Goal: Task Accomplishment & Management: Complete application form

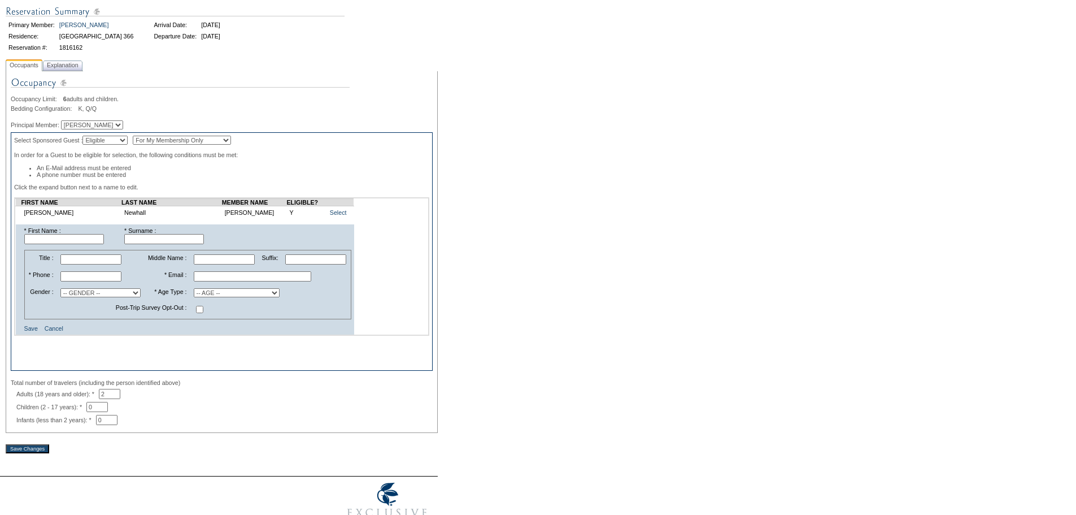
scroll to position [113, 0]
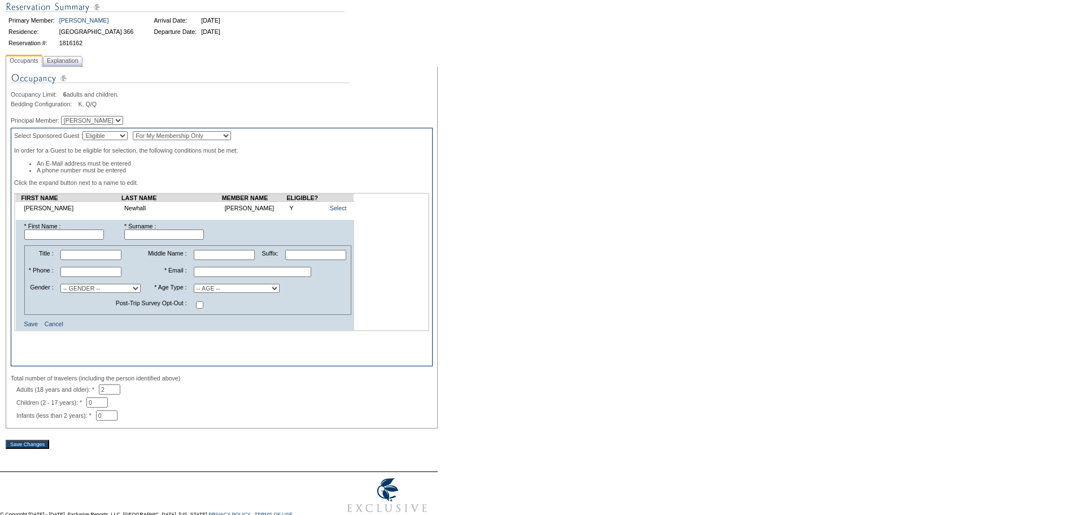
click at [78, 240] on input "text" at bounding box center [64, 234] width 80 height 10
type input "Ben"
type input "[PERSON_NAME]"
click at [90, 260] on input "text" at bounding box center [90, 255] width 61 height 10
click at [194, 260] on input "text" at bounding box center [224, 255] width 61 height 10
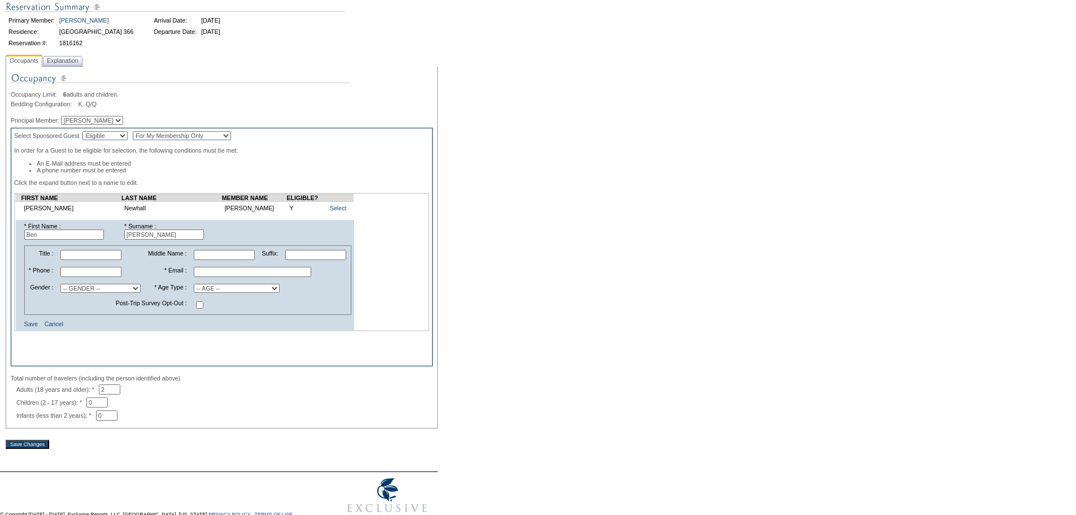
click at [101, 277] on input "text" at bounding box center [90, 272] width 61 height 10
click at [212, 277] on input "text" at bounding box center [253, 272] width 118 height 10
click at [78, 277] on input "text" at bounding box center [90, 272] width 61 height 10
click at [194, 277] on input "text" at bounding box center [253, 272] width 118 height 10
click at [73, 277] on input "text" at bounding box center [90, 272] width 61 height 10
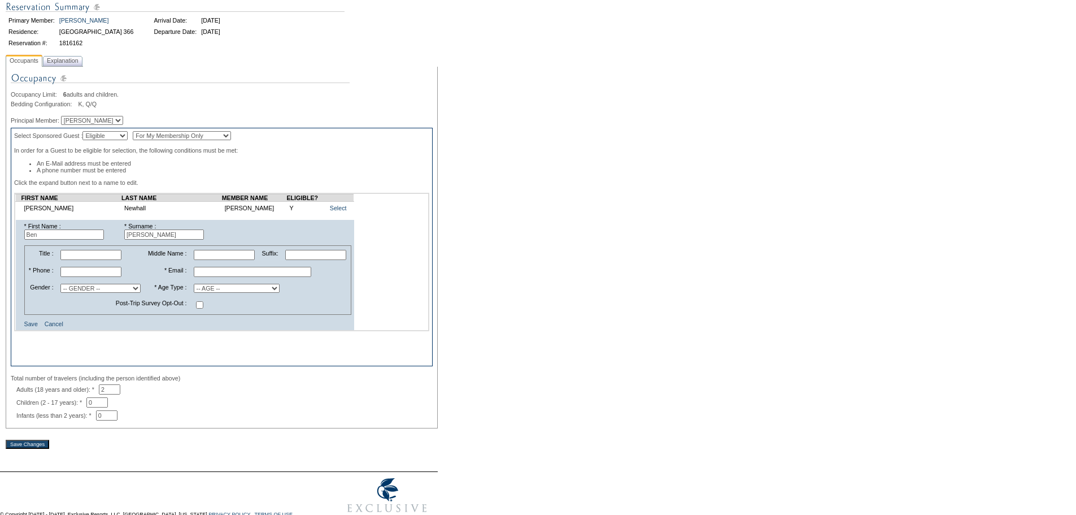
paste input "[PHONE_NUMBER]"
type input "[PHONE_NUMBER]"
click at [206, 277] on input "text" at bounding box center [253, 272] width 118 height 10
click at [229, 277] on input "text" at bounding box center [253, 272] width 118 height 10
paste input "mailto:[EMAIL_ADDRESS][DOMAIN_NAME]"
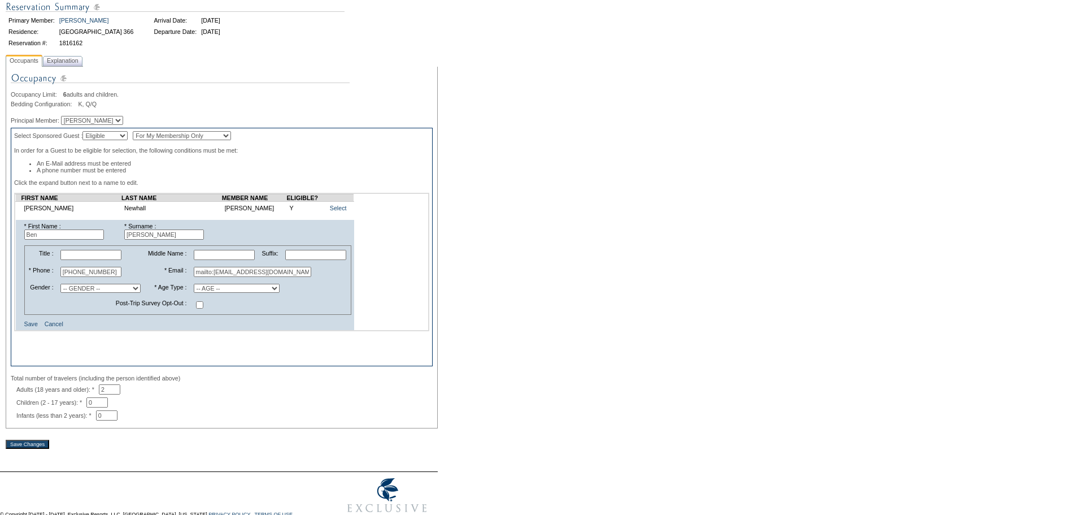
click at [212, 277] on input "mailto:[EMAIL_ADDRESS][DOMAIN_NAME]" at bounding box center [253, 272] width 118 height 10
drag, startPoint x: 212, startPoint y: 282, endPoint x: 177, endPoint y: 253, distance: 46.2
click at [172, 280] on tr "* Phone : [PHONE_NUMBER] * Email : mailto:[EMAIL_ADDRESS][DOMAIN_NAME]" at bounding box center [188, 272] width 324 height 16
type input "[EMAIL_ADDRESS][DOMAIN_NAME]"
click at [230, 293] on select "-- AGE -- Adult (23 years and older) Young Adult (18 - 22 years) Child (2 - 17 …" at bounding box center [237, 288] width 86 height 9
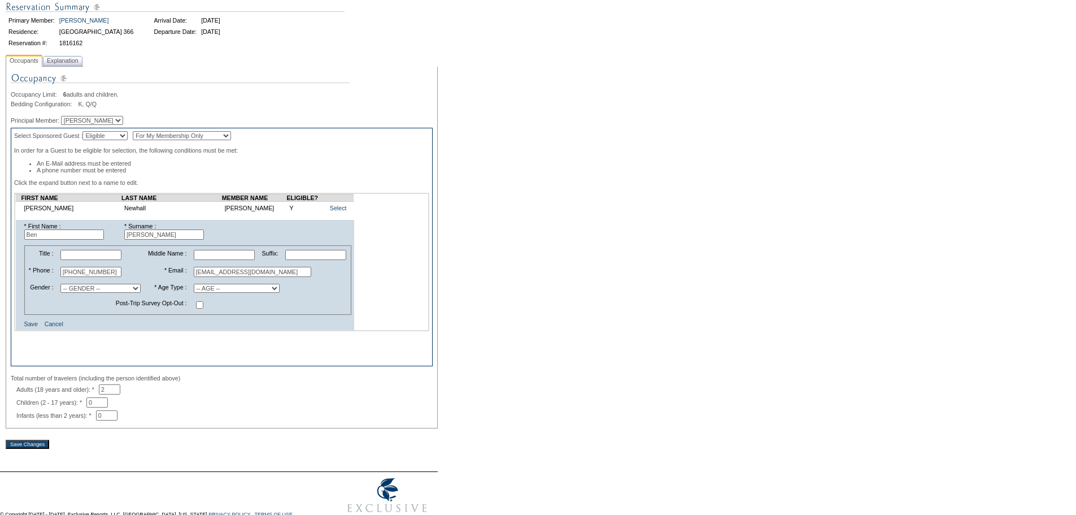
select select "A"
click at [194, 293] on select "-- AGE -- Adult (23 years and older) Young Adult (18 - 22 years) Child (2 - 17 …" at bounding box center [237, 288] width 86 height 9
click at [38, 327] on link "Save" at bounding box center [31, 323] width 14 height 7
